Goal: Task Accomplishment & Management: Use online tool/utility

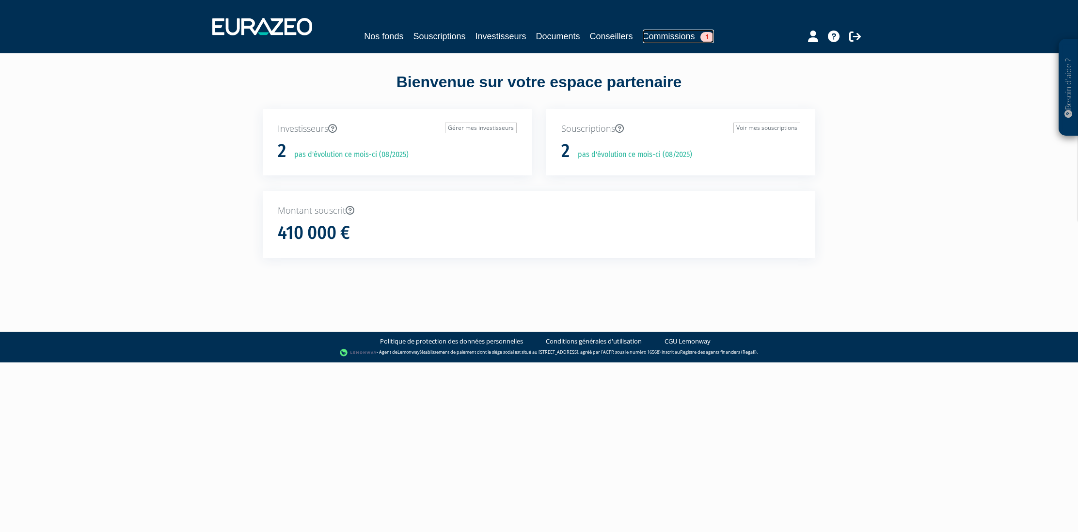
click at [689, 39] on link "Commissions 1" at bounding box center [678, 37] width 71 height 14
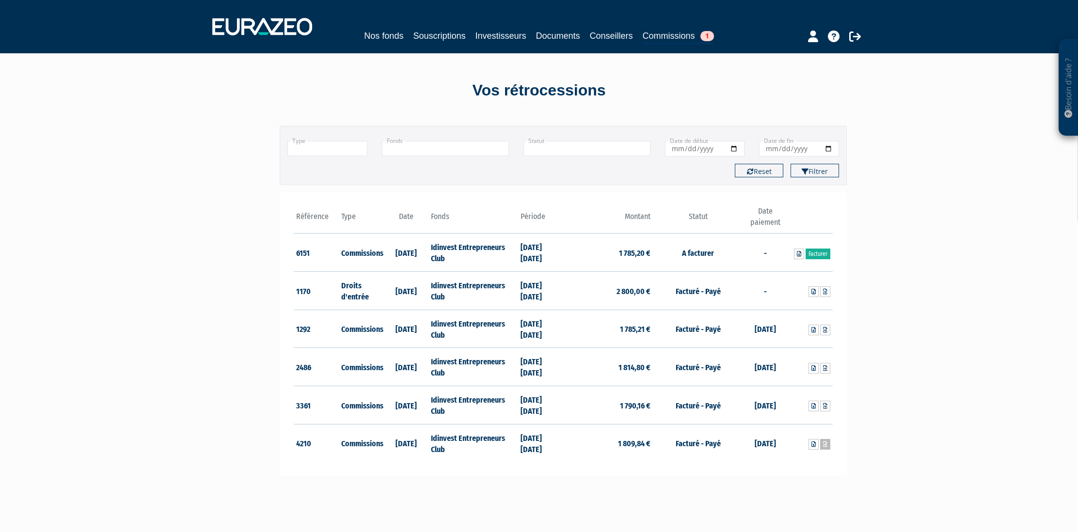
click at [827, 447] on icon at bounding box center [825, 445] width 4 height 6
click at [812, 256] on link "Facturer" at bounding box center [818, 254] width 25 height 11
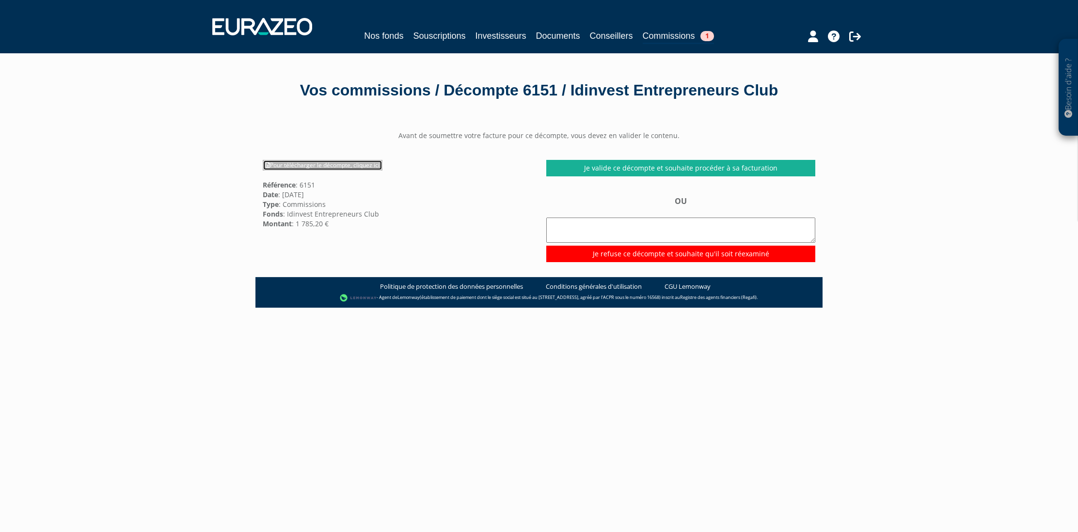
click at [307, 167] on link "Pour télécharger le décompte, cliquez ici" at bounding box center [323, 165] width 120 height 11
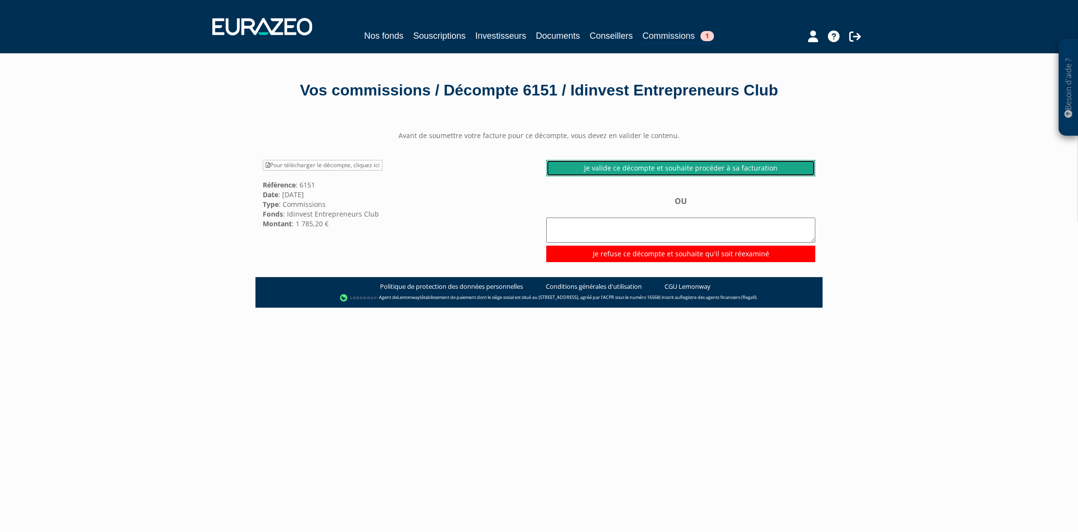
click at [688, 169] on link "Je valide ce décompte et souhaite procéder à sa facturation" at bounding box center [680, 168] width 269 height 16
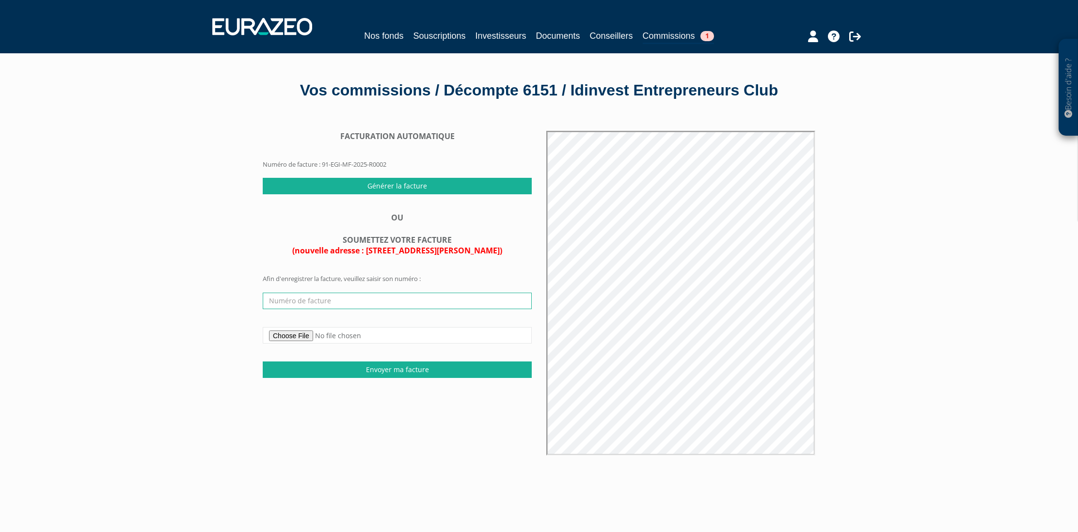
click at [328, 299] on input "text" at bounding box center [397, 301] width 269 height 16
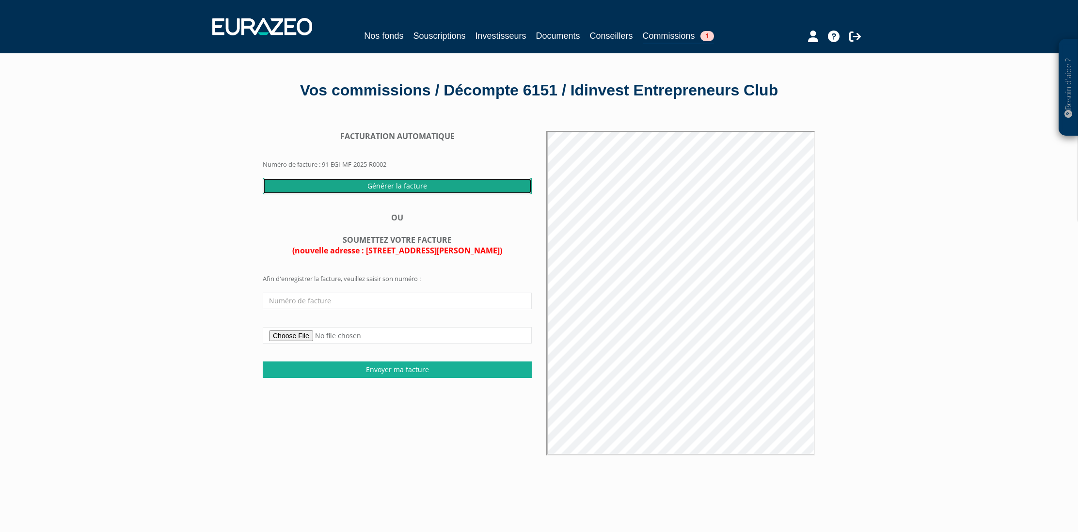
click at [418, 186] on input "Générer la facture" at bounding box center [397, 186] width 269 height 16
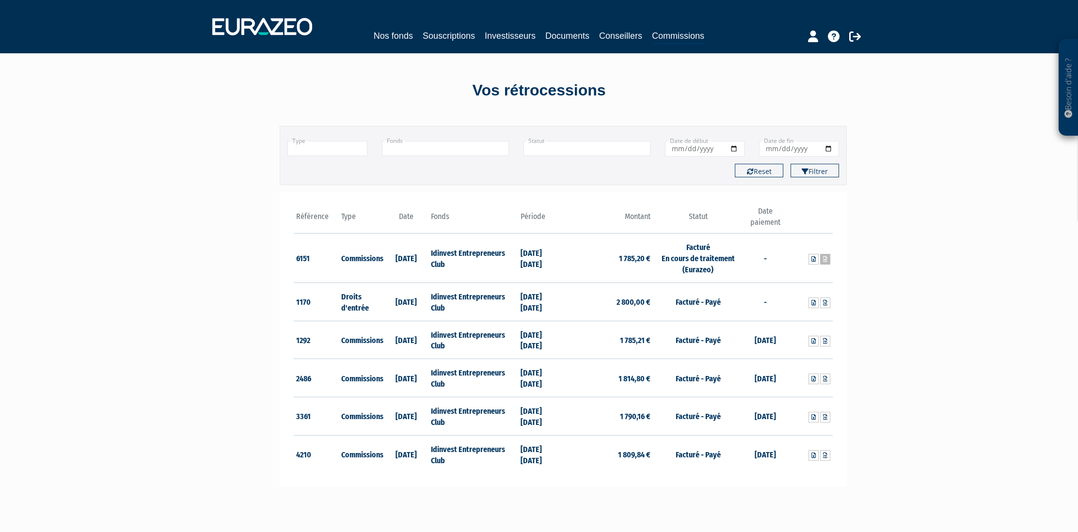
click at [827, 263] on link at bounding box center [825, 259] width 10 height 11
